Goal: Information Seeking & Learning: Find specific fact

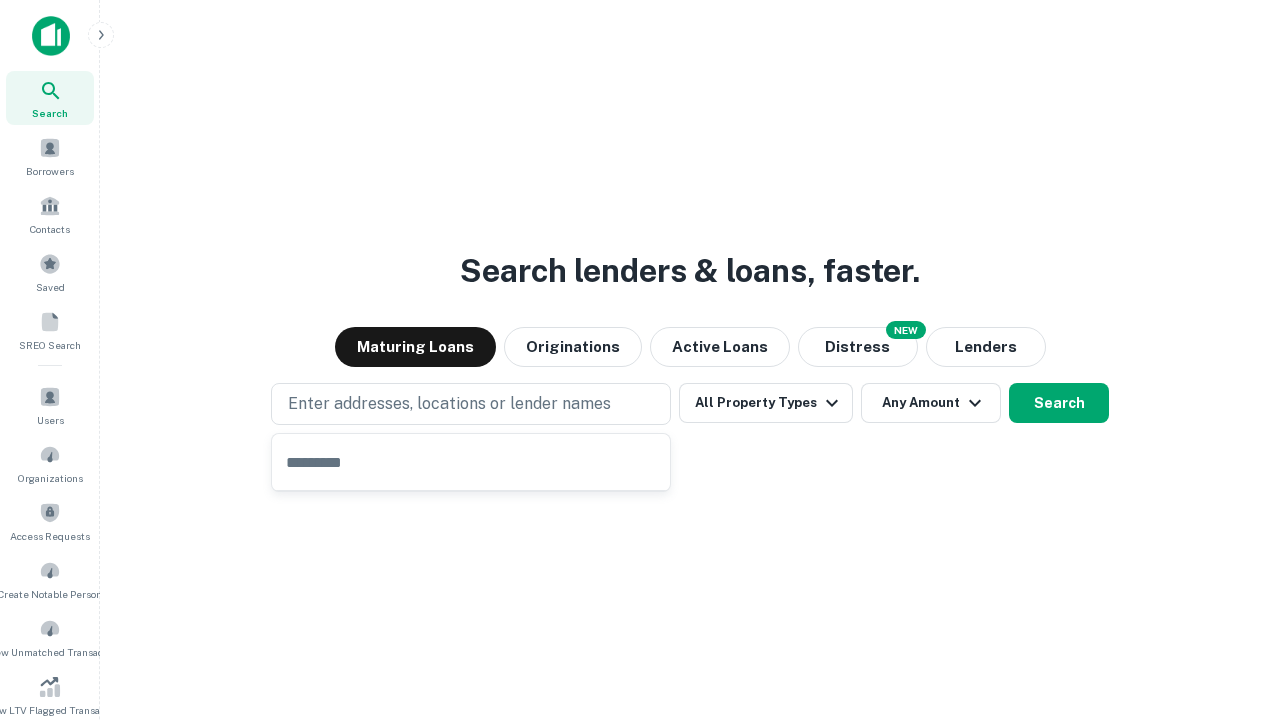
type input "**********"
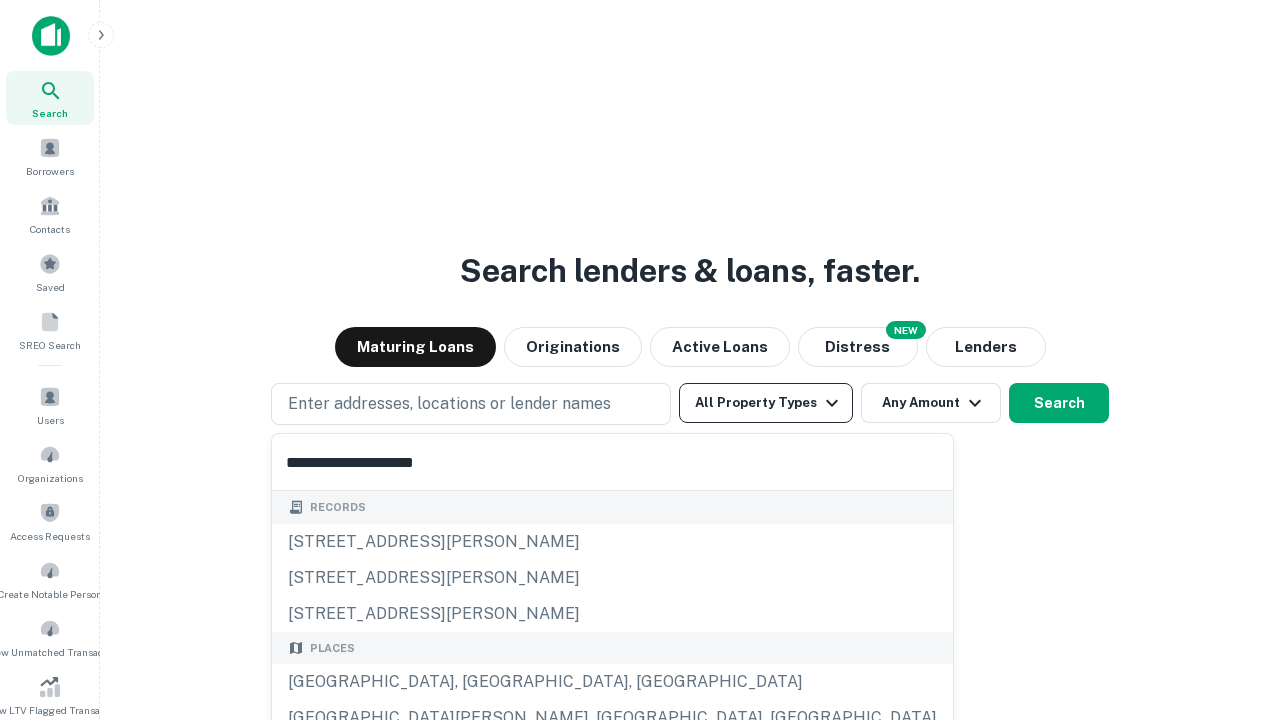
click at [766, 403] on button "All Property Types" at bounding box center [766, 403] width 174 height 40
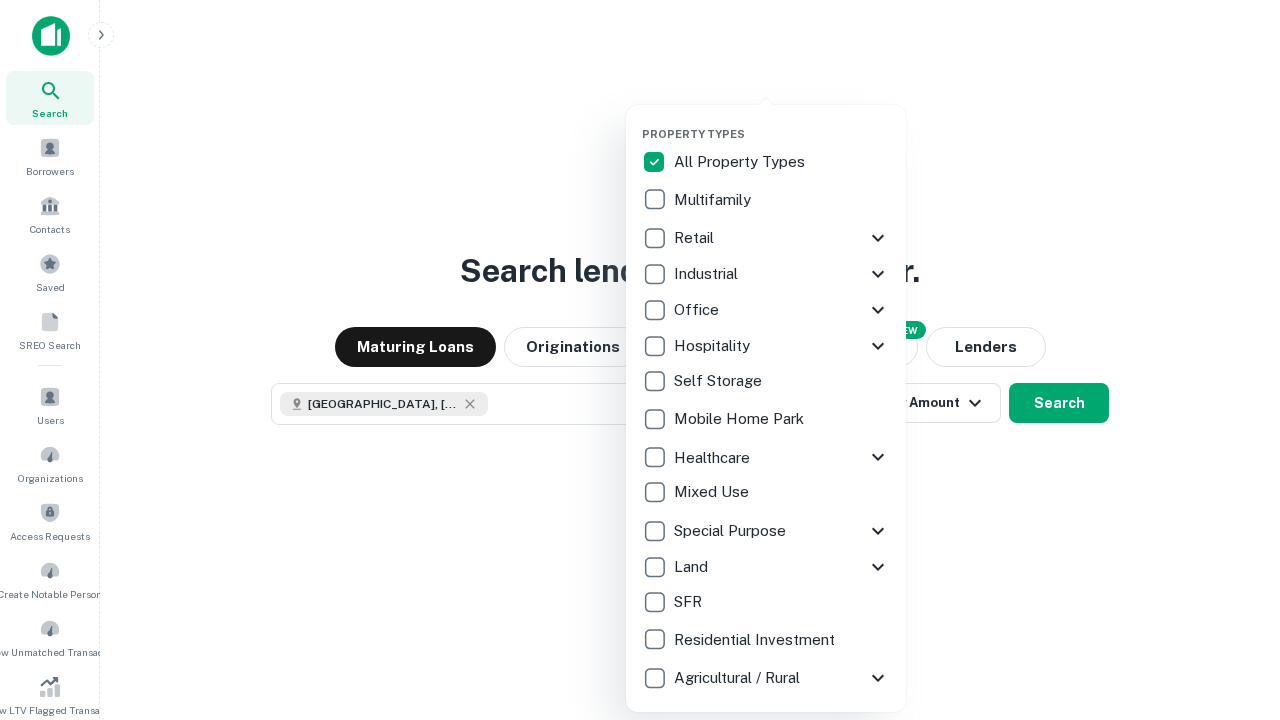
click at [782, 121] on button "button" at bounding box center [782, 121] width 280 height 1
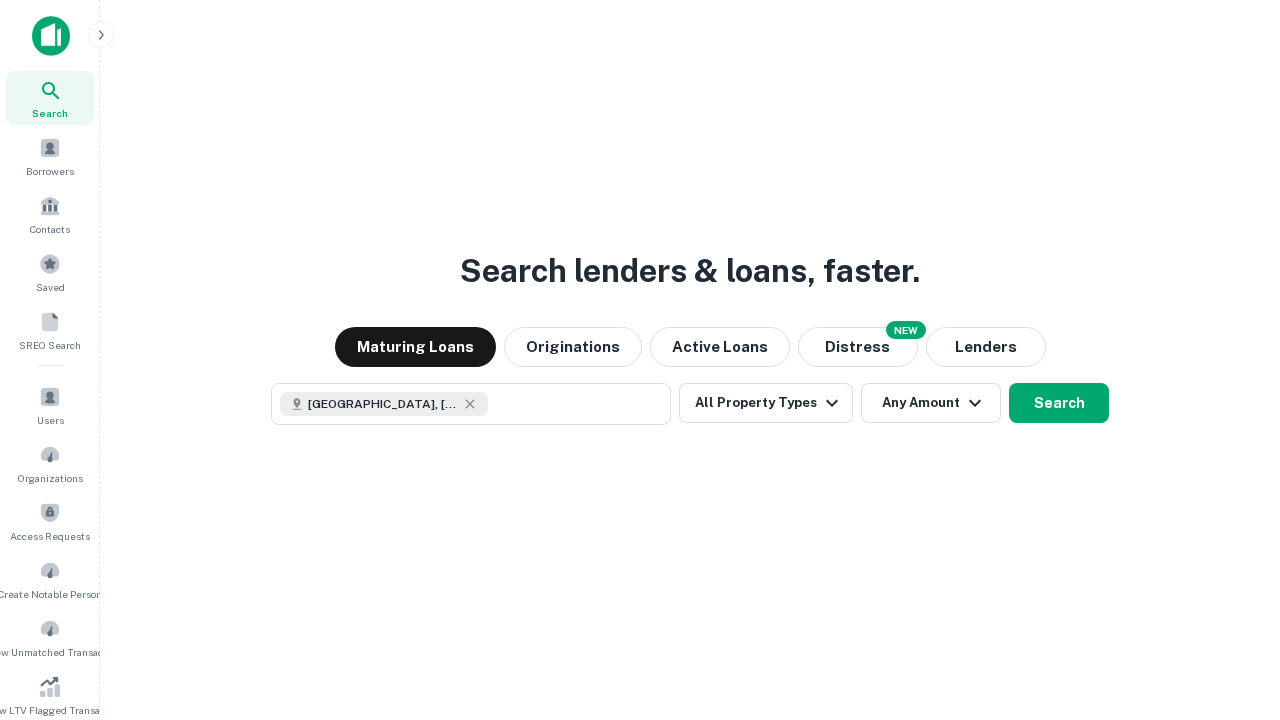
scroll to position [32, 0]
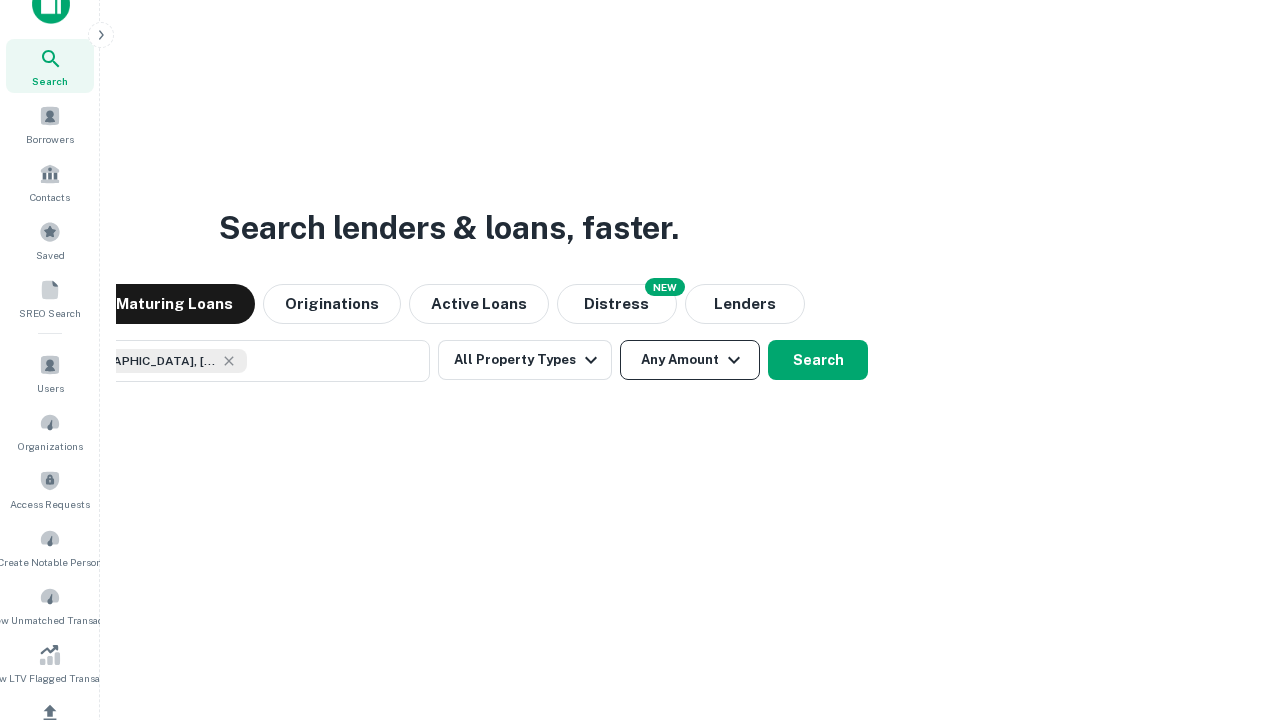
click at [620, 340] on button "Any Amount" at bounding box center [690, 360] width 140 height 40
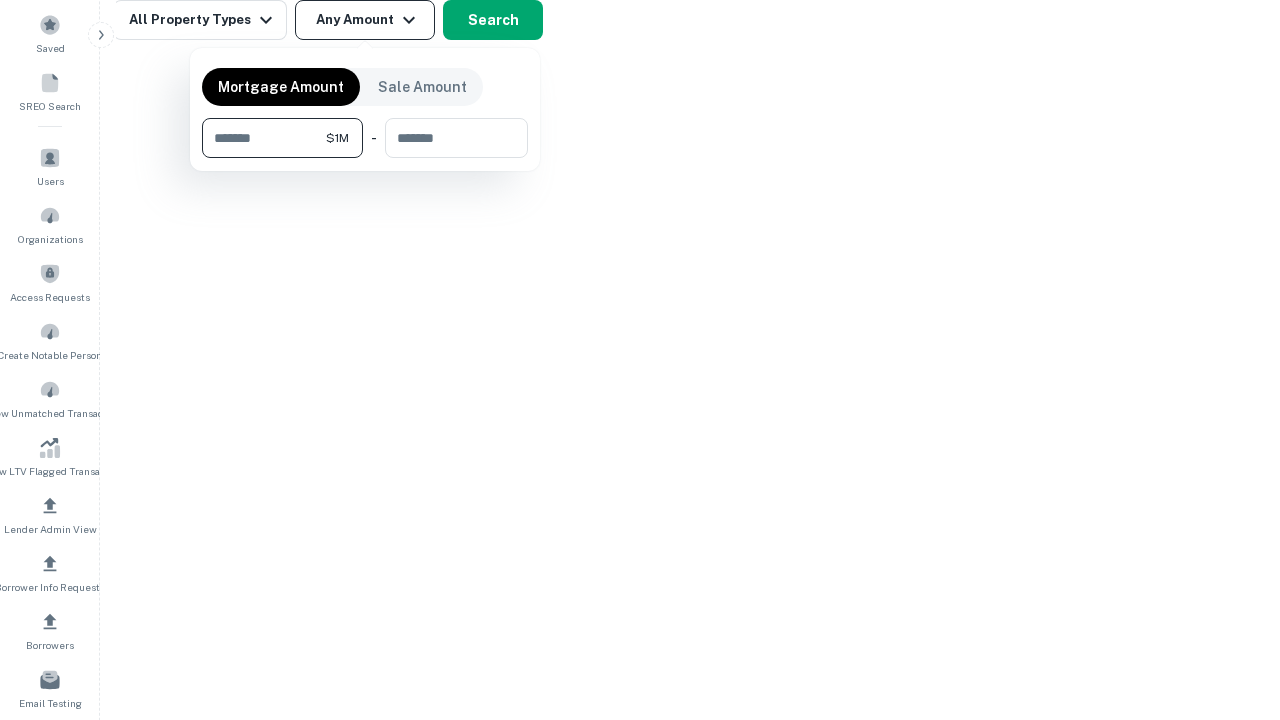
type input "*******"
click at [365, 158] on button "button" at bounding box center [365, 158] width 326 height 1
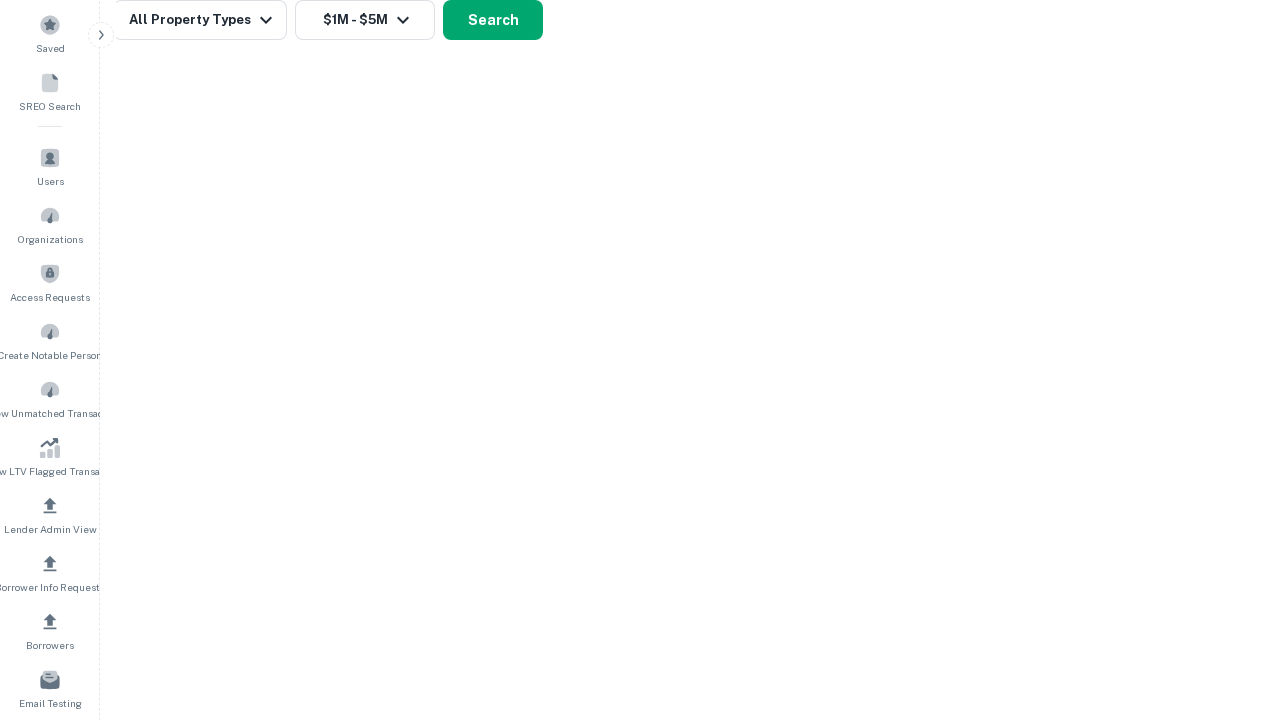
scroll to position [32, 0]
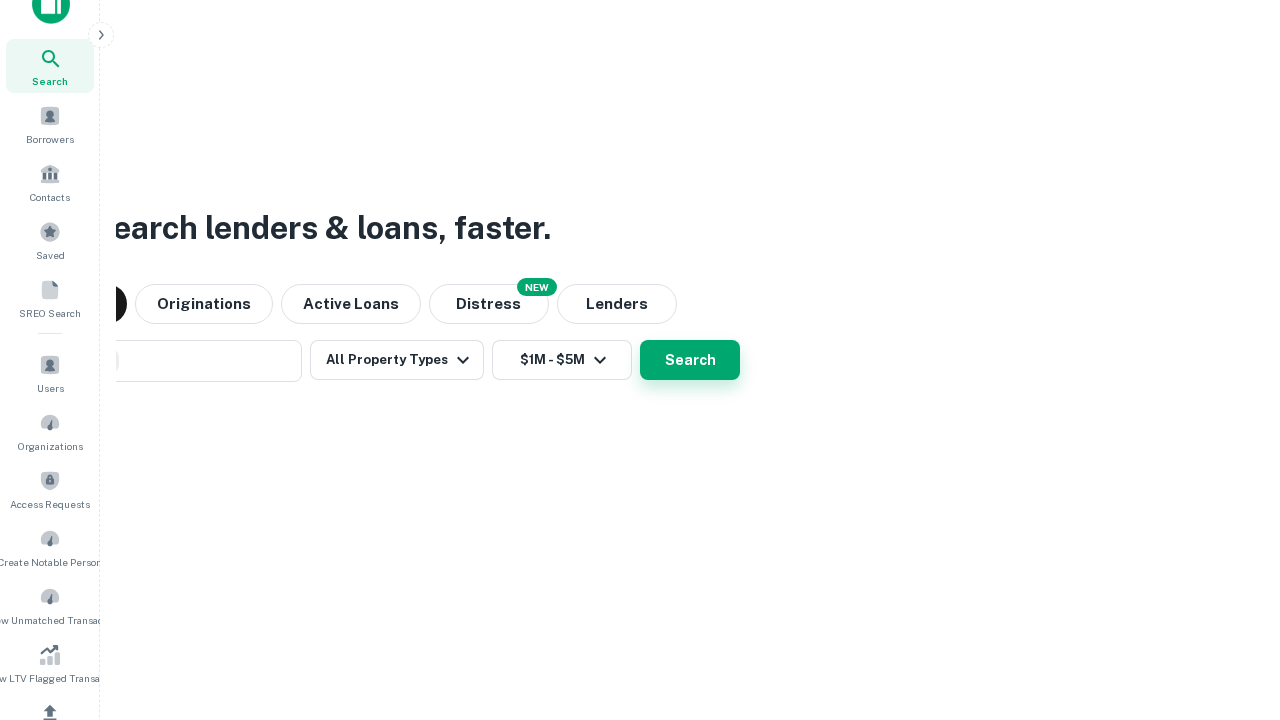
click at [640, 340] on button "Search" at bounding box center [690, 360] width 100 height 40
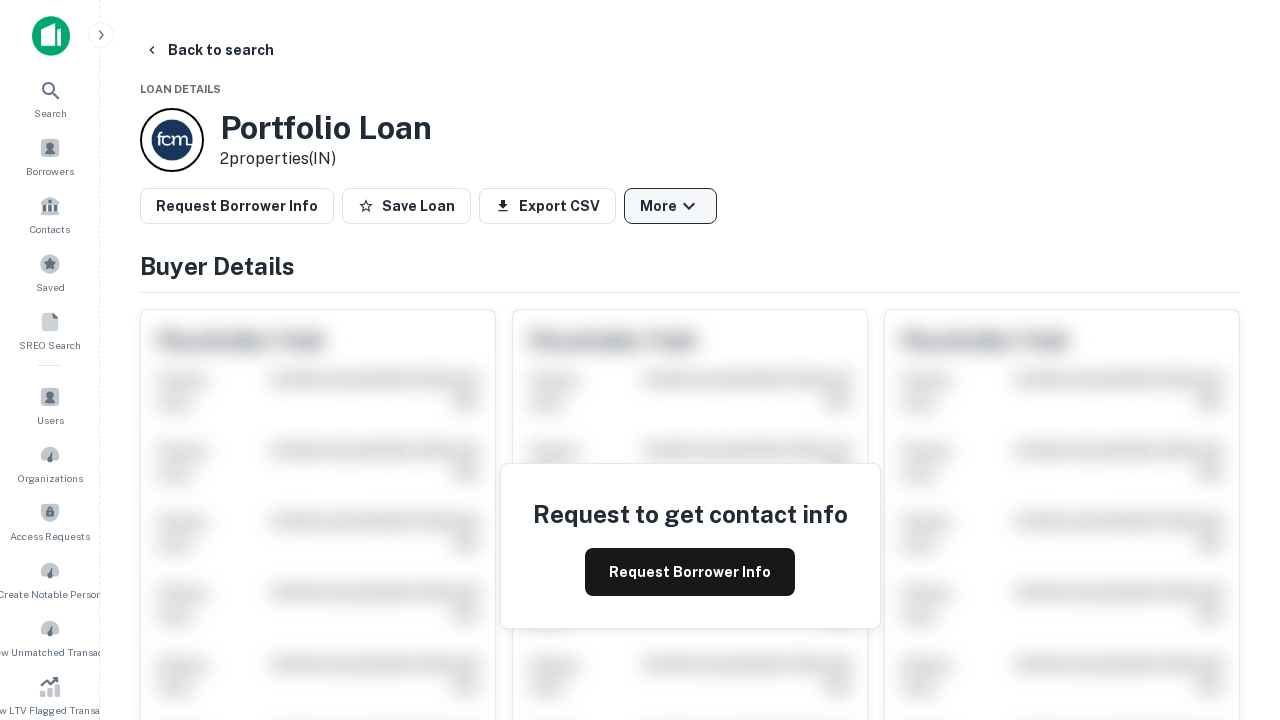
click at [670, 206] on button "More" at bounding box center [670, 206] width 93 height 36
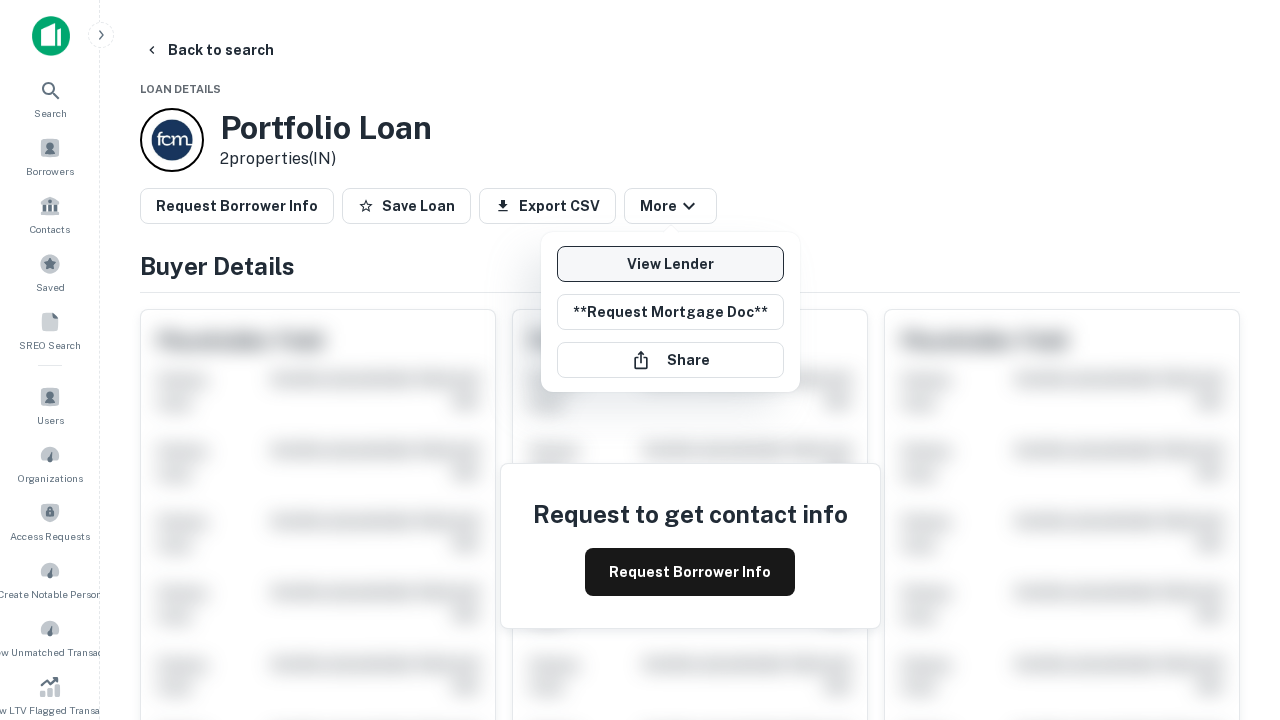
click at [670, 264] on link "View Lender" at bounding box center [670, 264] width 227 height 36
